Goal: Task Accomplishment & Management: Manage account settings

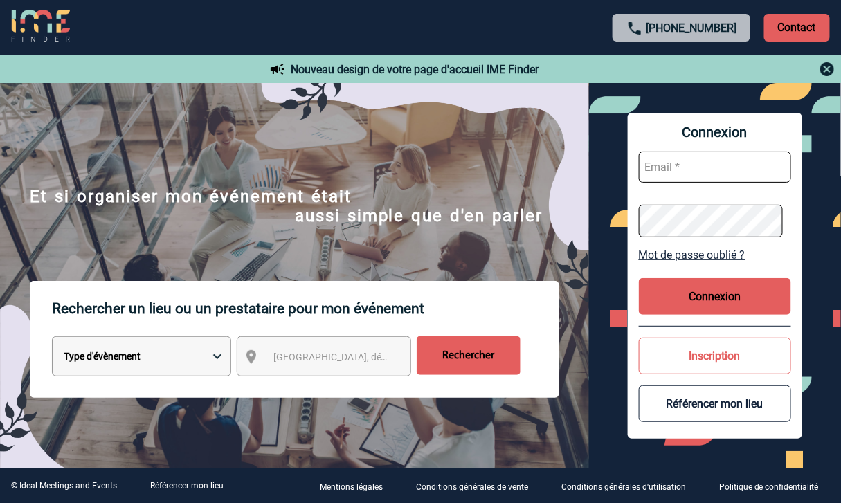
type input "[EMAIL_ADDRESS][DOMAIN_NAME]"
click at [730, 302] on button "Connexion" at bounding box center [715, 296] width 152 height 37
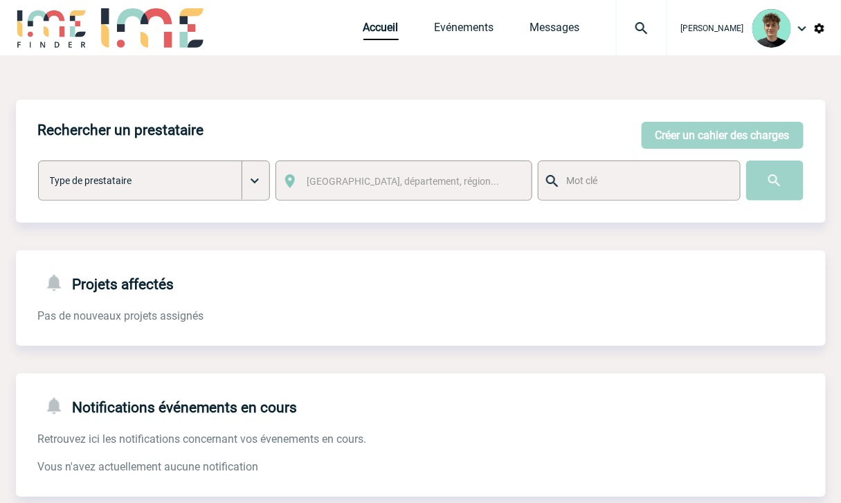
click at [661, 26] on img at bounding box center [642, 28] width 50 height 17
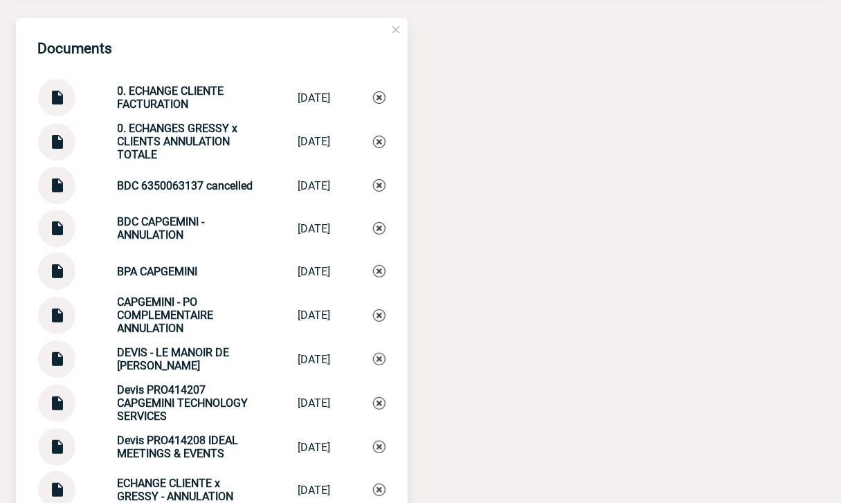
scroll to position [1461, 0]
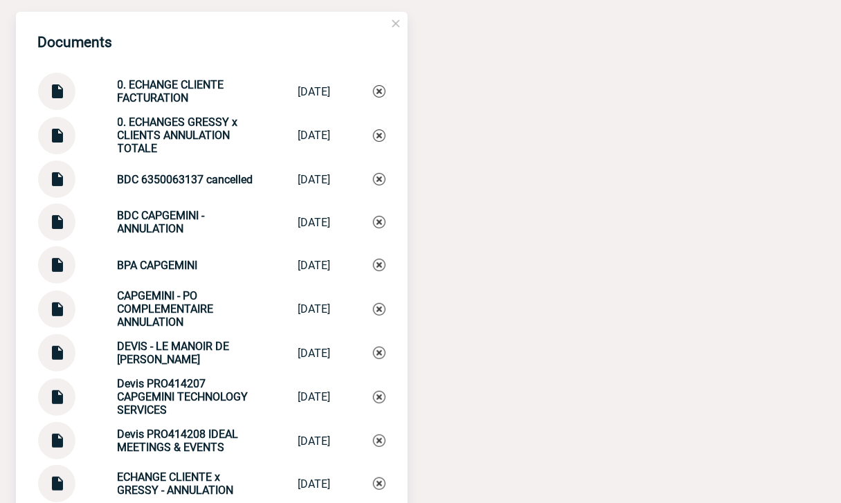
click at [188, 100] on strong "0. ECHANGE CLIENTE FACTURATION" at bounding box center [171, 91] width 107 height 26
click at [61, 100] on img at bounding box center [57, 86] width 18 height 27
